Goal: Navigation & Orientation: Find specific page/section

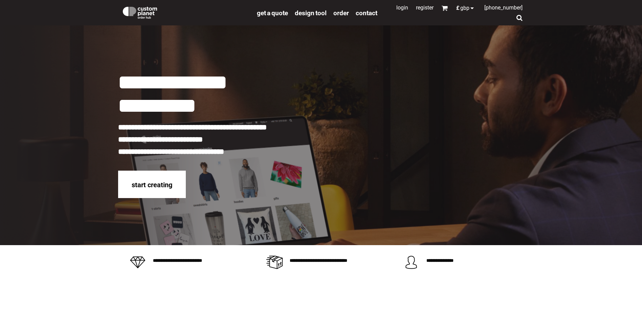
click at [396, 7] on link "Login" at bounding box center [402, 7] width 12 height 6
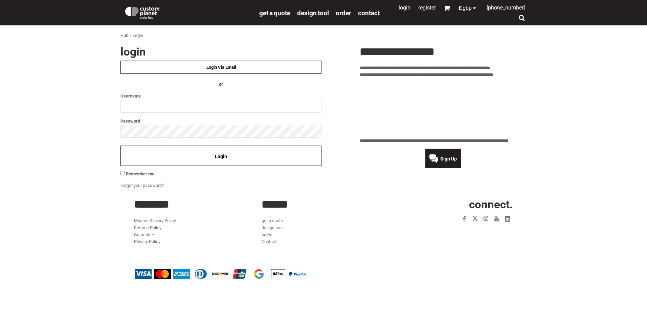
click at [188, 66] on link "Login Via Email" at bounding box center [221, 68] width 201 height 14
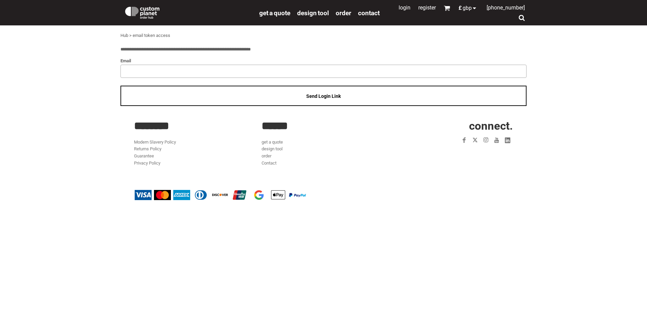
click at [196, 71] on input "email" at bounding box center [324, 71] width 406 height 13
type input "**********"
click at [317, 97] on span "Send Login Link" at bounding box center [323, 95] width 35 height 5
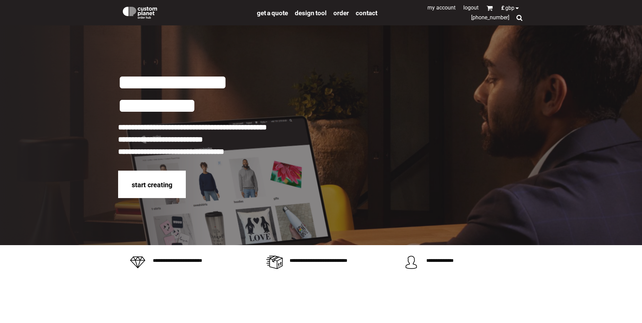
click at [442, 7] on link "My Account" at bounding box center [442, 7] width 28 height 6
